Goal: Navigation & Orientation: Find specific page/section

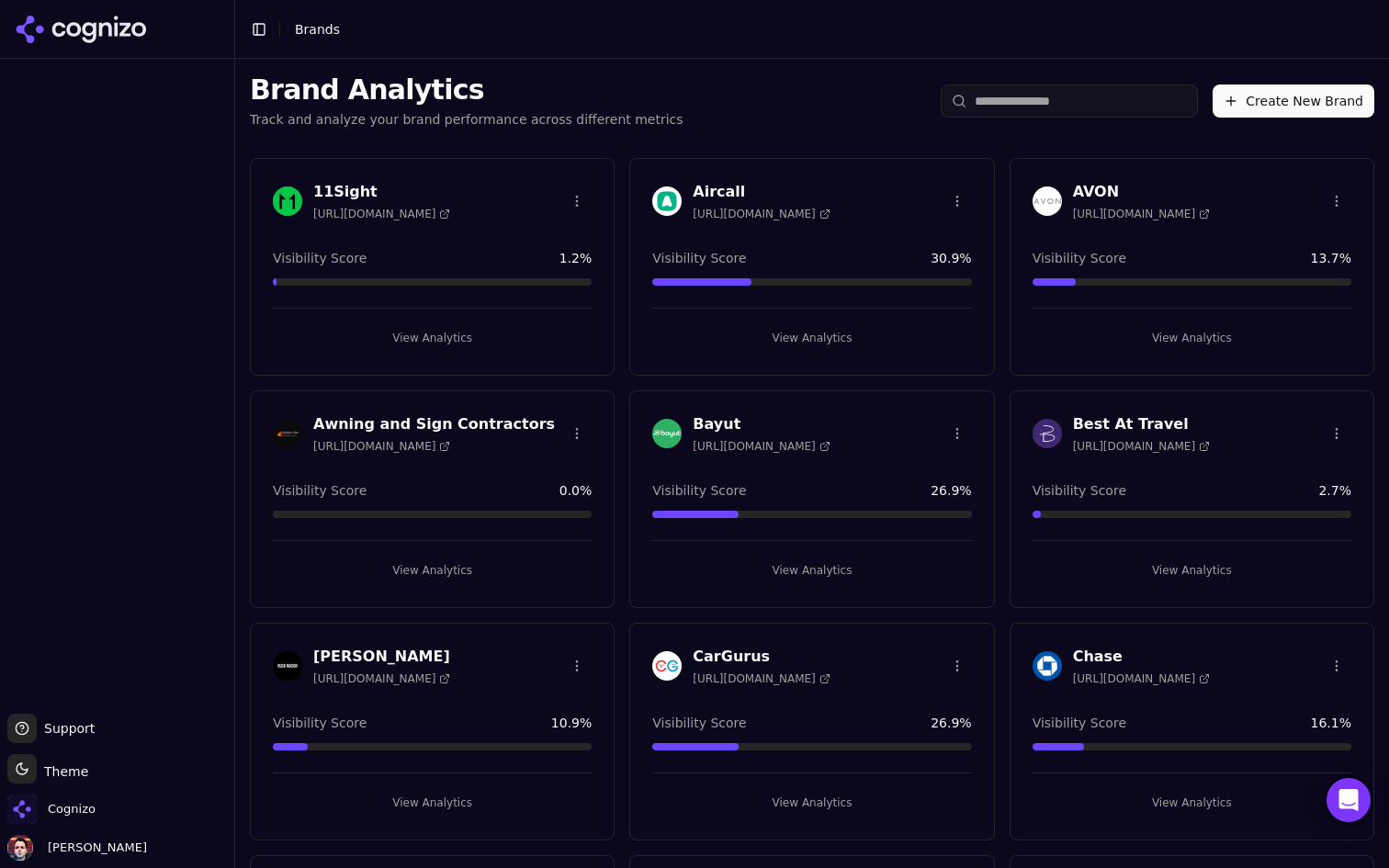
click at [530, 339] on button "View Analytics" at bounding box center [432, 337] width 319 height 30
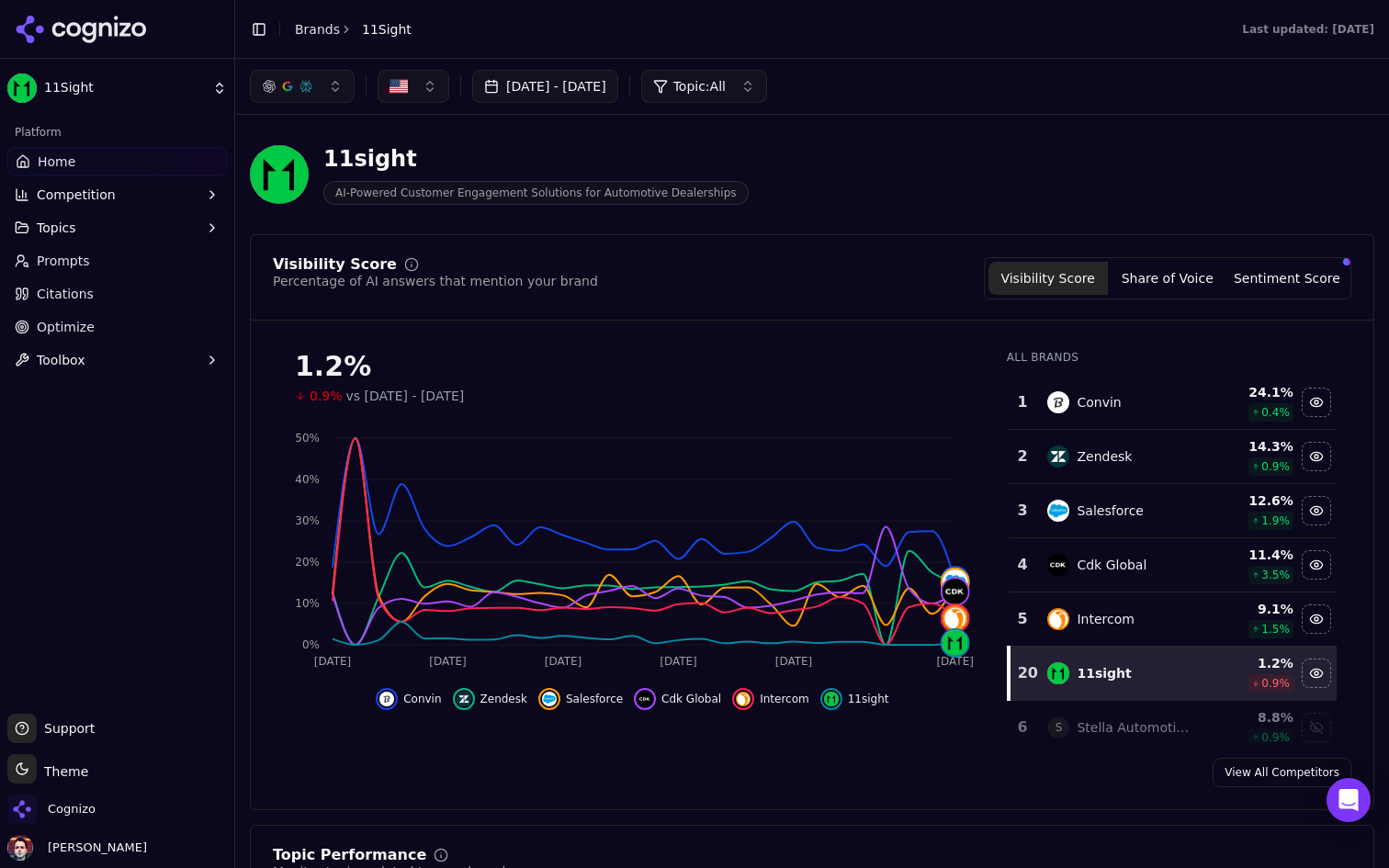
click at [157, 263] on link "Prompts" at bounding box center [118, 261] width 220 height 30
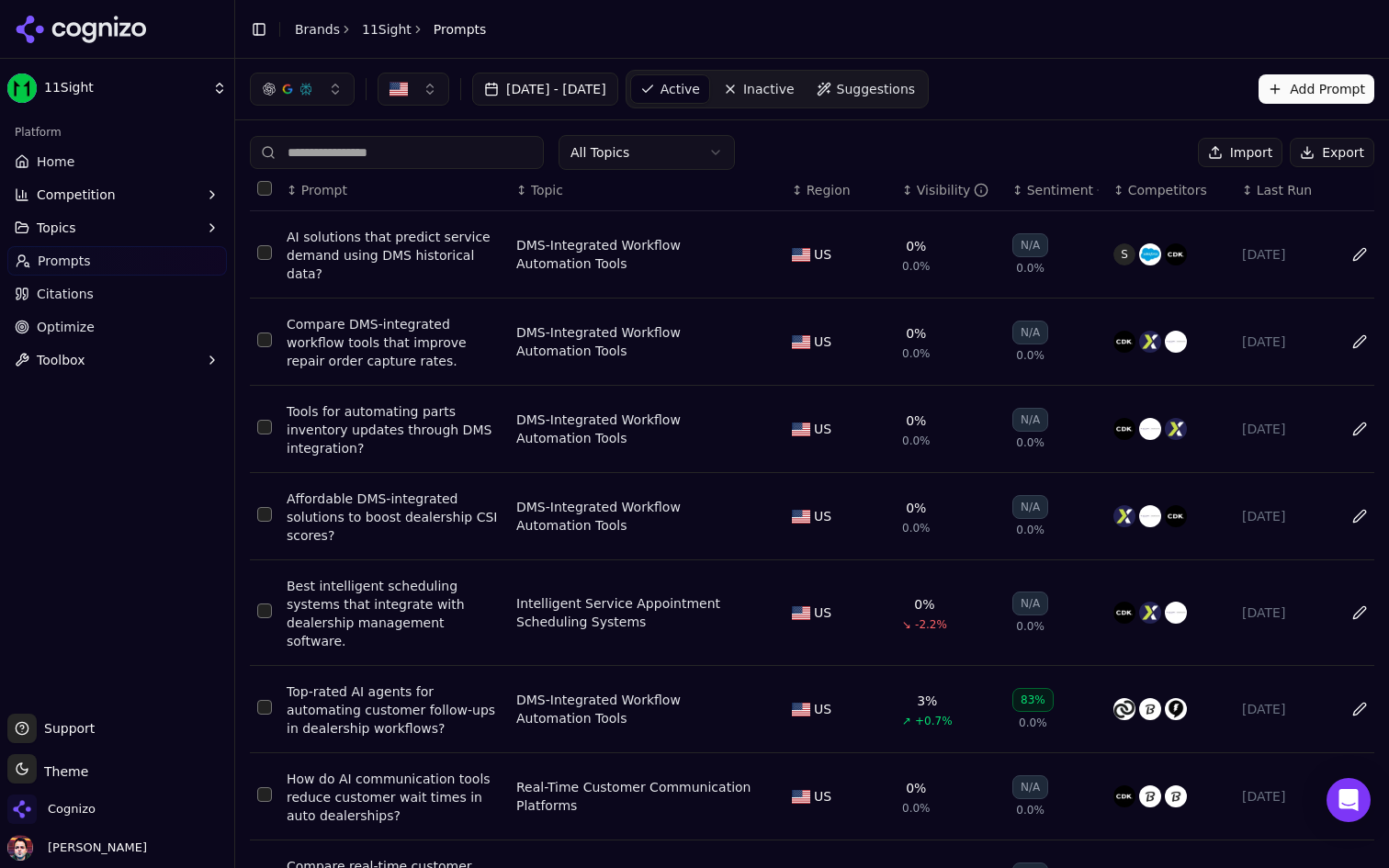
click at [101, 155] on link "Home" at bounding box center [118, 162] width 220 height 30
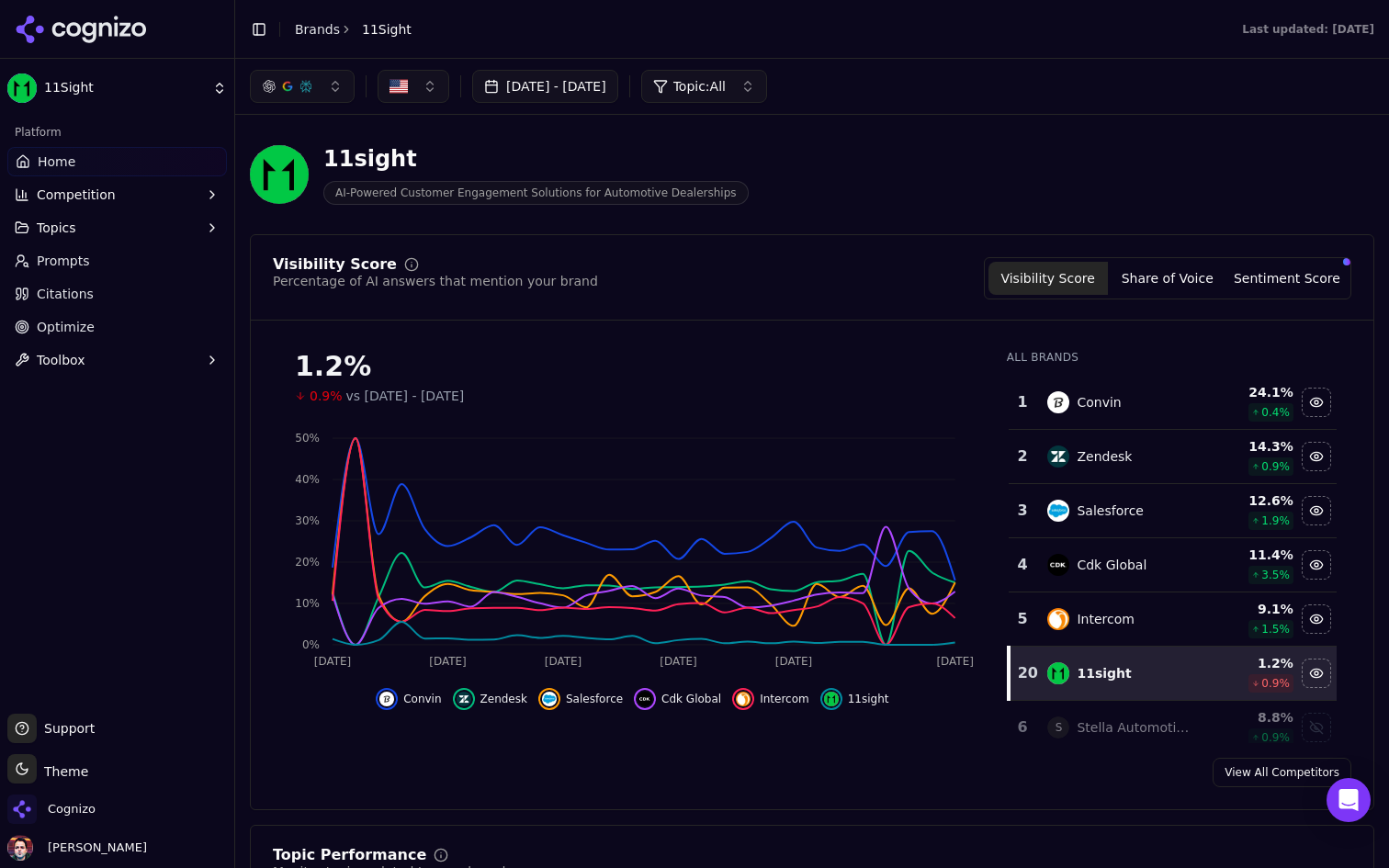
click at [100, 71] on html "11Sight Platform Home Competition Topics Prompts Citations Optimize Toolbox Sup…" at bounding box center [694, 434] width 1389 height 868
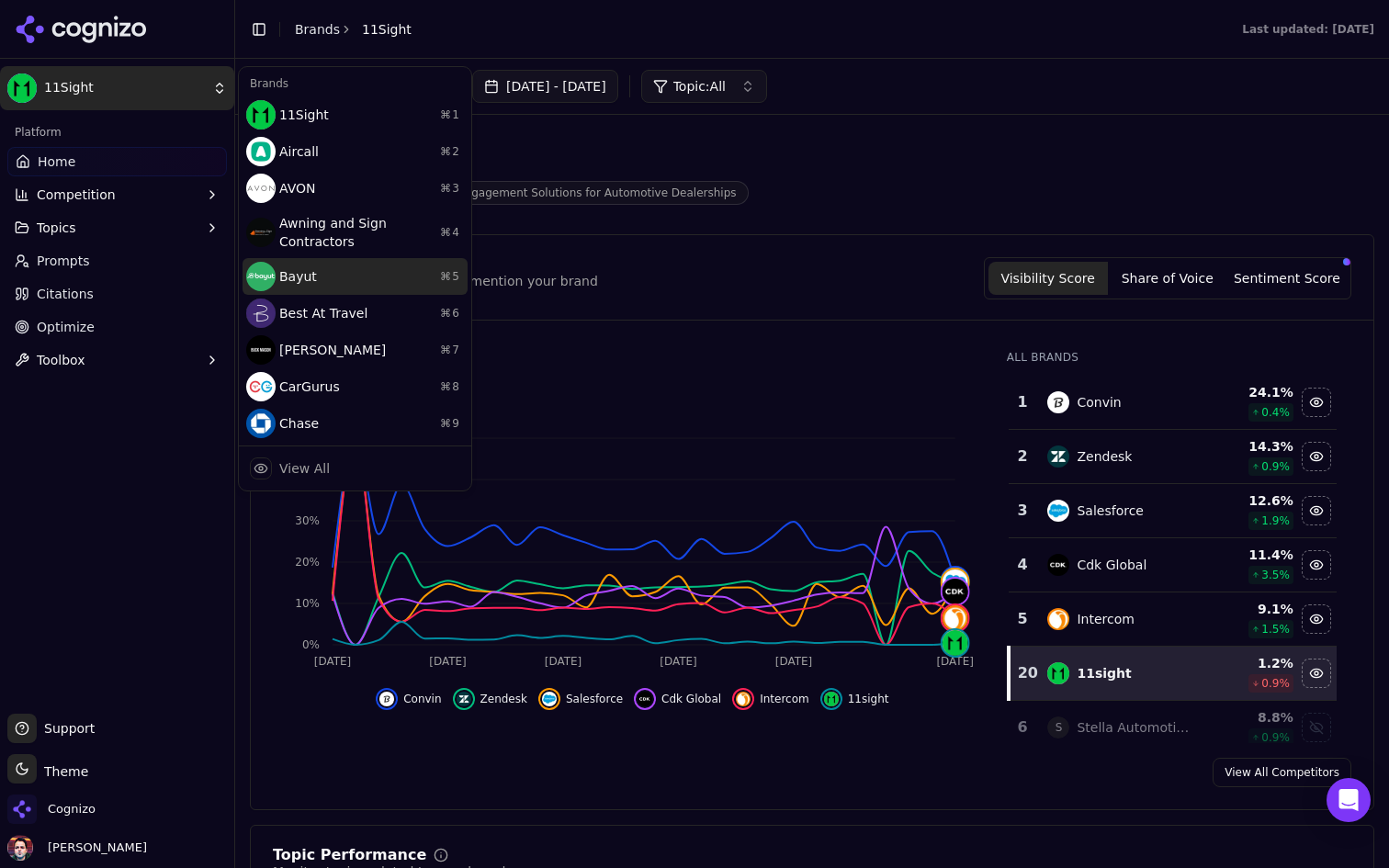
click at [345, 261] on div "Bayut ⌘ 5" at bounding box center [355, 276] width 225 height 36
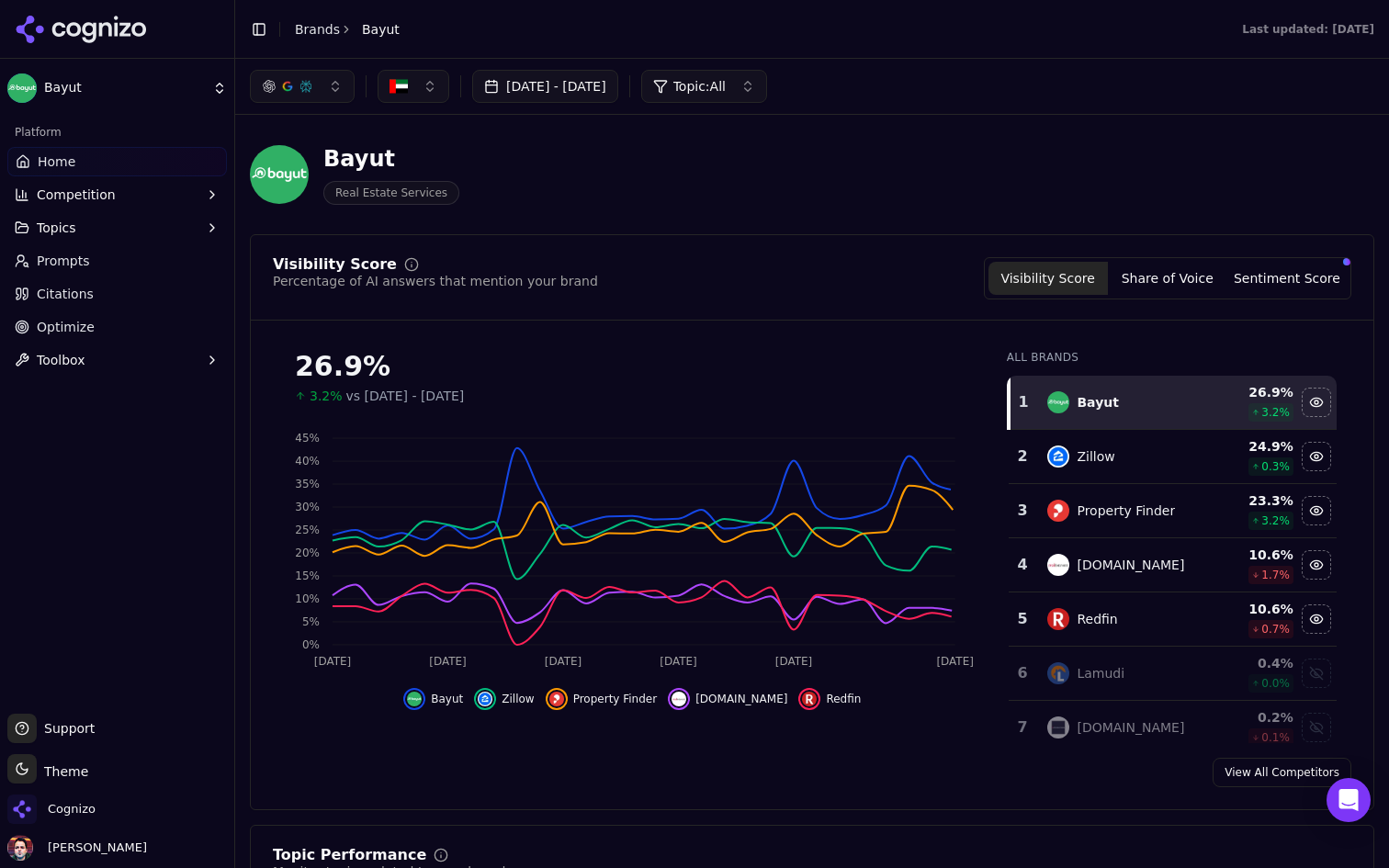
click at [154, 262] on link "Prompts" at bounding box center [118, 261] width 220 height 30
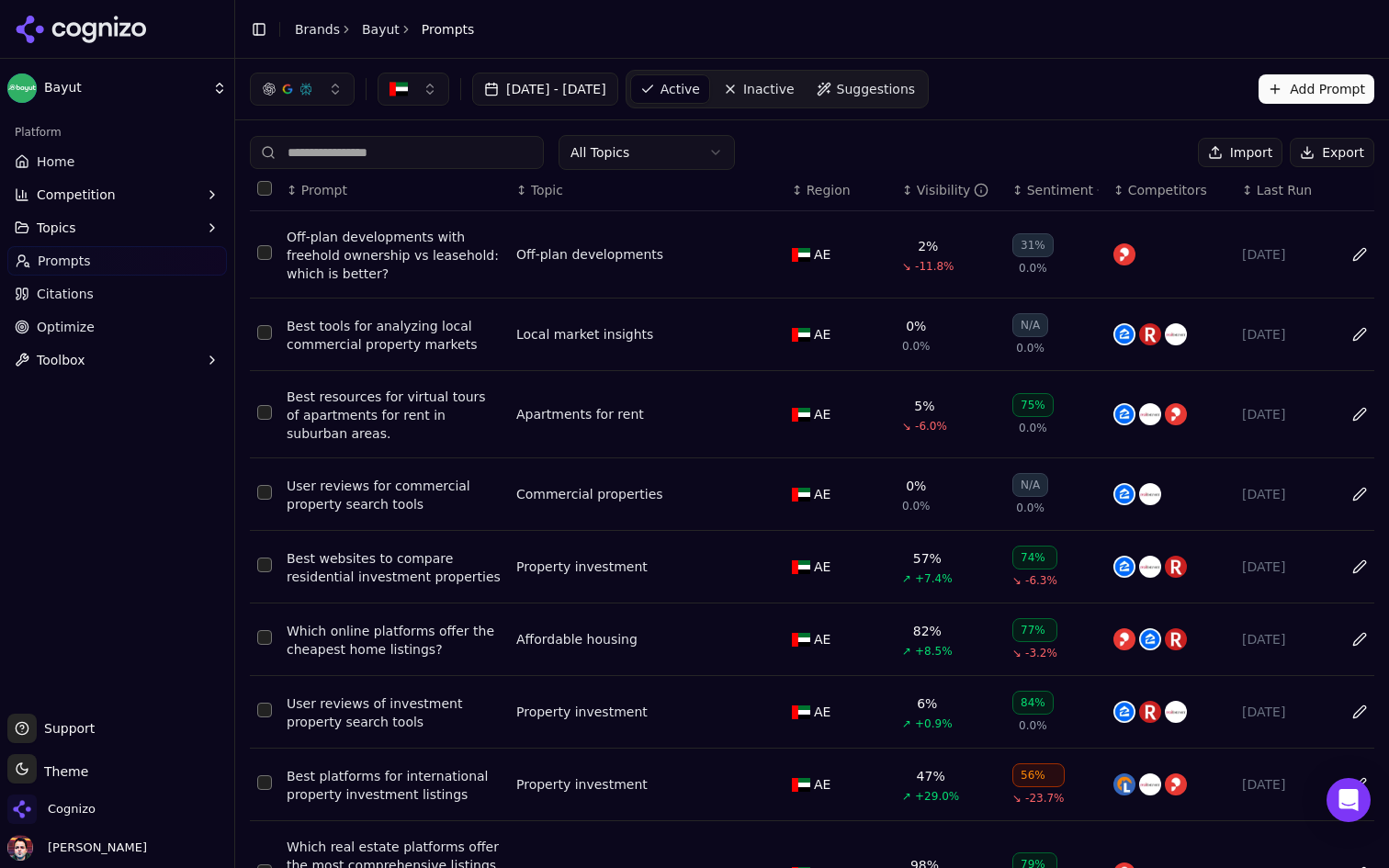
click at [123, 293] on link "Citations" at bounding box center [118, 293] width 220 height 30
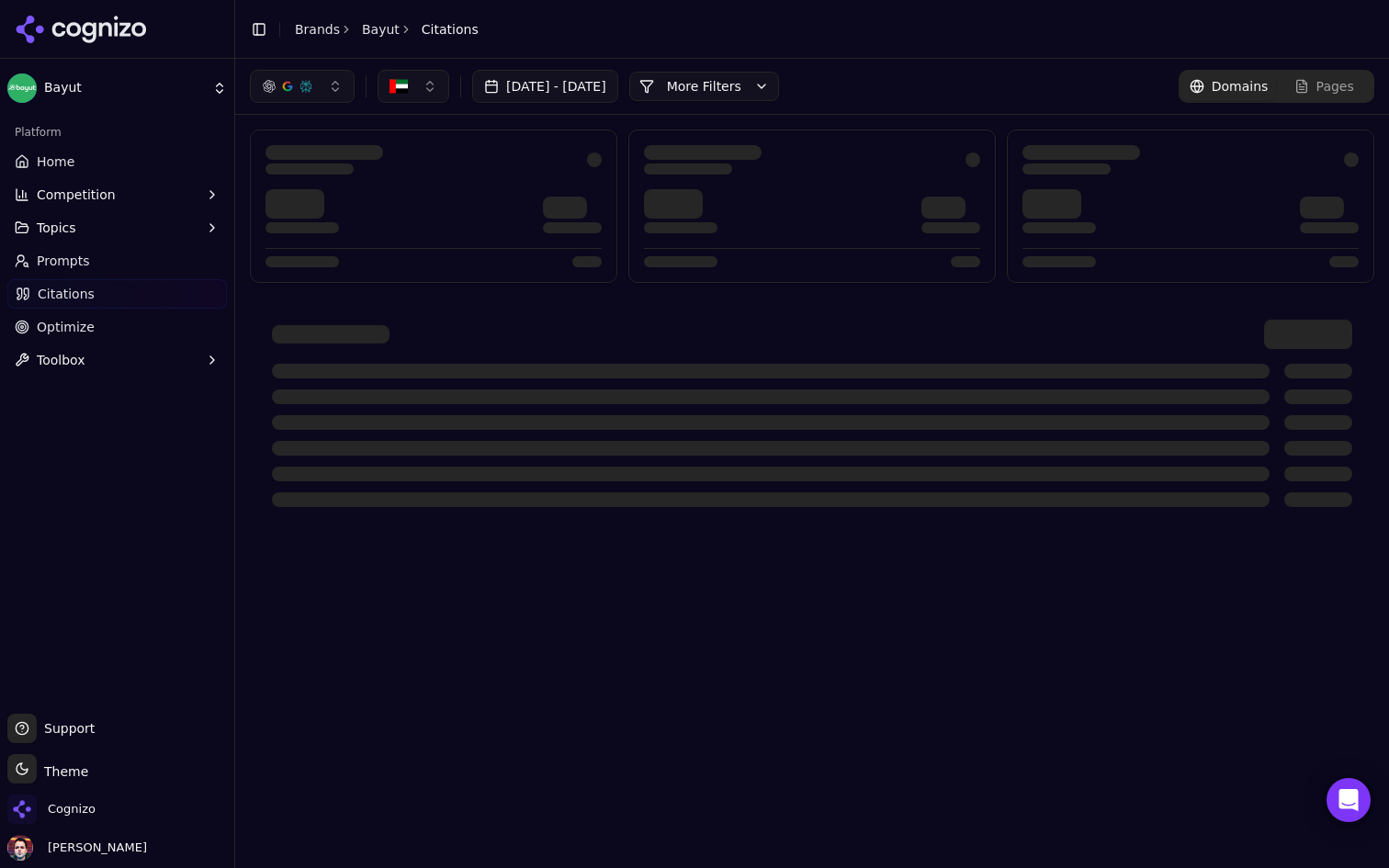
click at [152, 171] on link "Home" at bounding box center [118, 162] width 220 height 30
